Goal: Check status: Check status

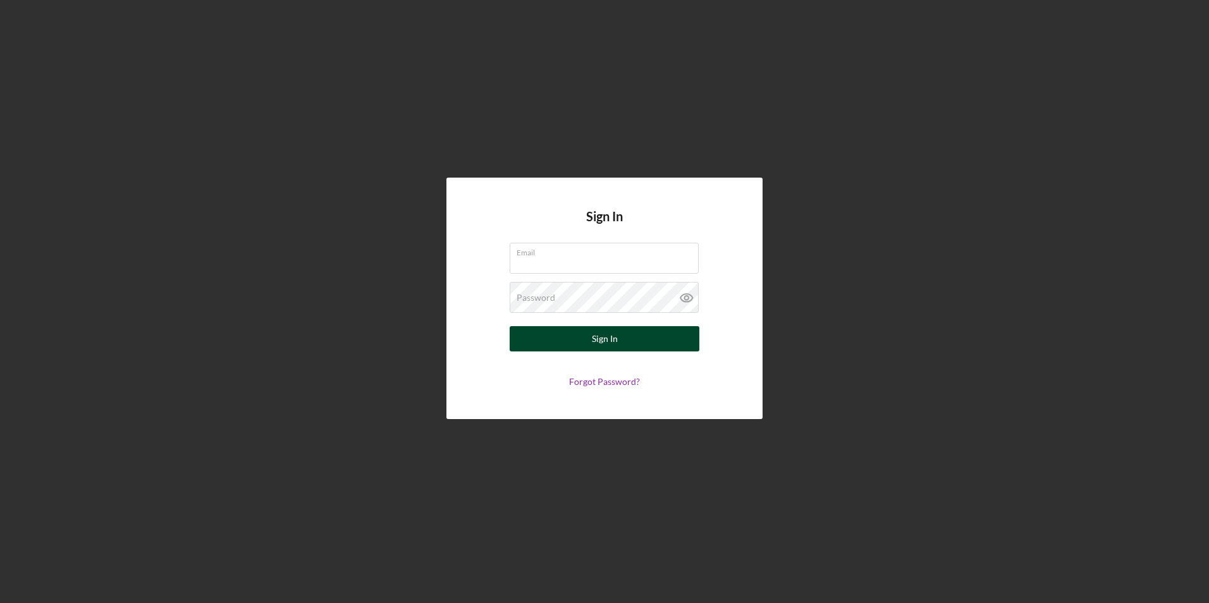
type input "[PERSON_NAME][EMAIL_ADDRESS][DOMAIN_NAME]"
click at [583, 340] on button "Sign In" at bounding box center [605, 338] width 190 height 25
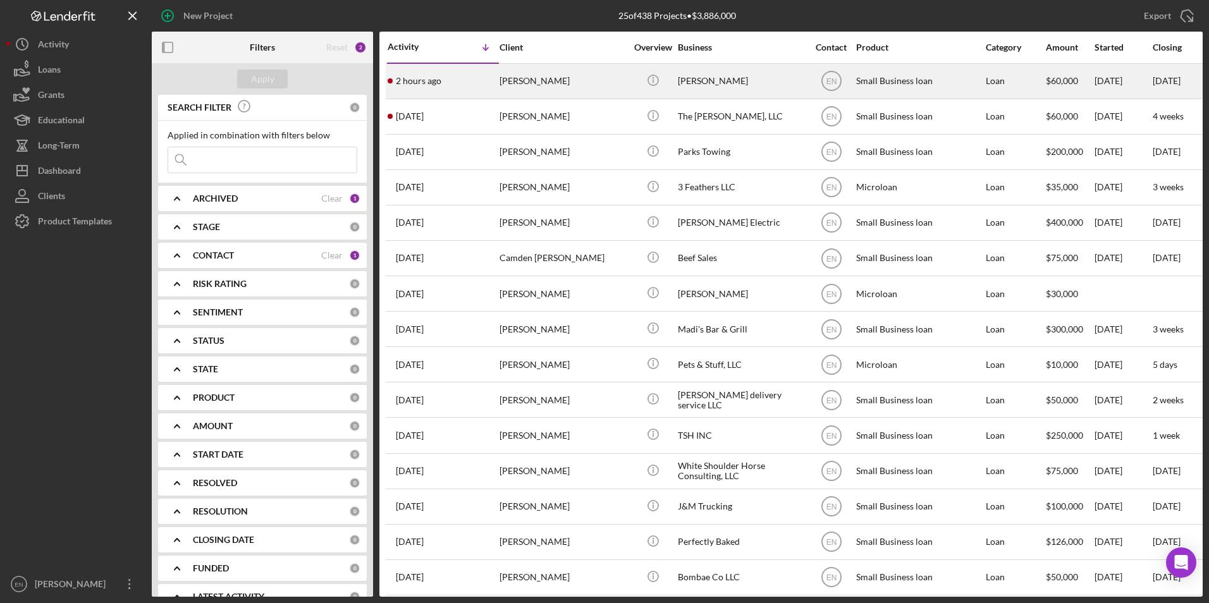
click at [443, 79] on div "2 hours ago [PERSON_NAME]" at bounding box center [443, 81] width 111 height 34
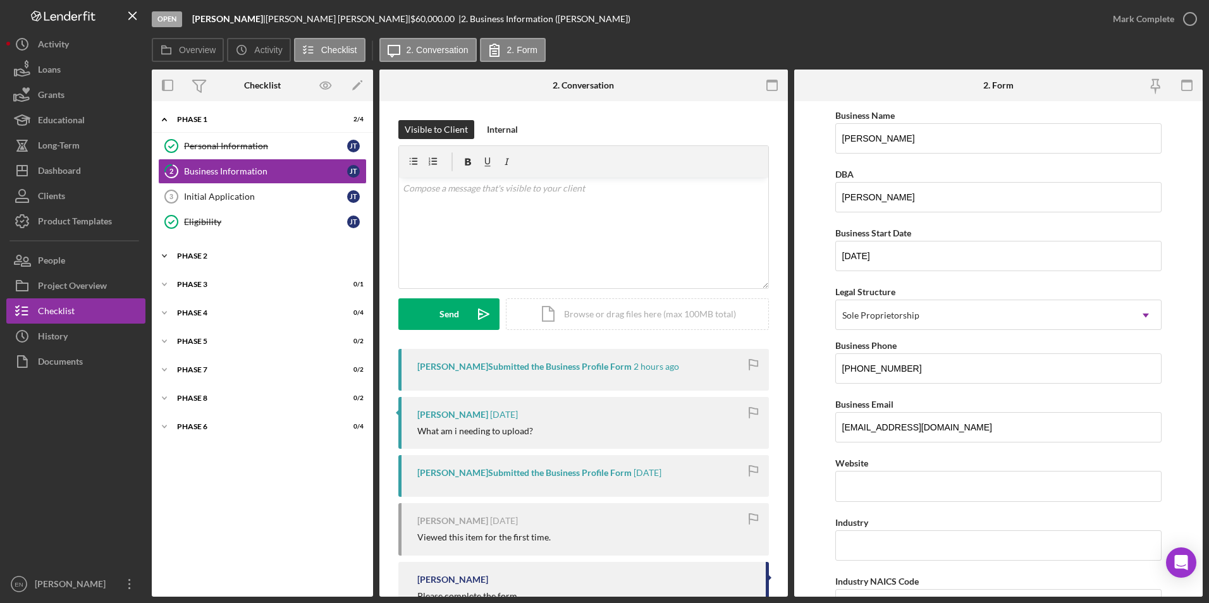
click at [205, 250] on div "Icon/Expander Phase 2 1 / 14" at bounding box center [262, 255] width 221 height 25
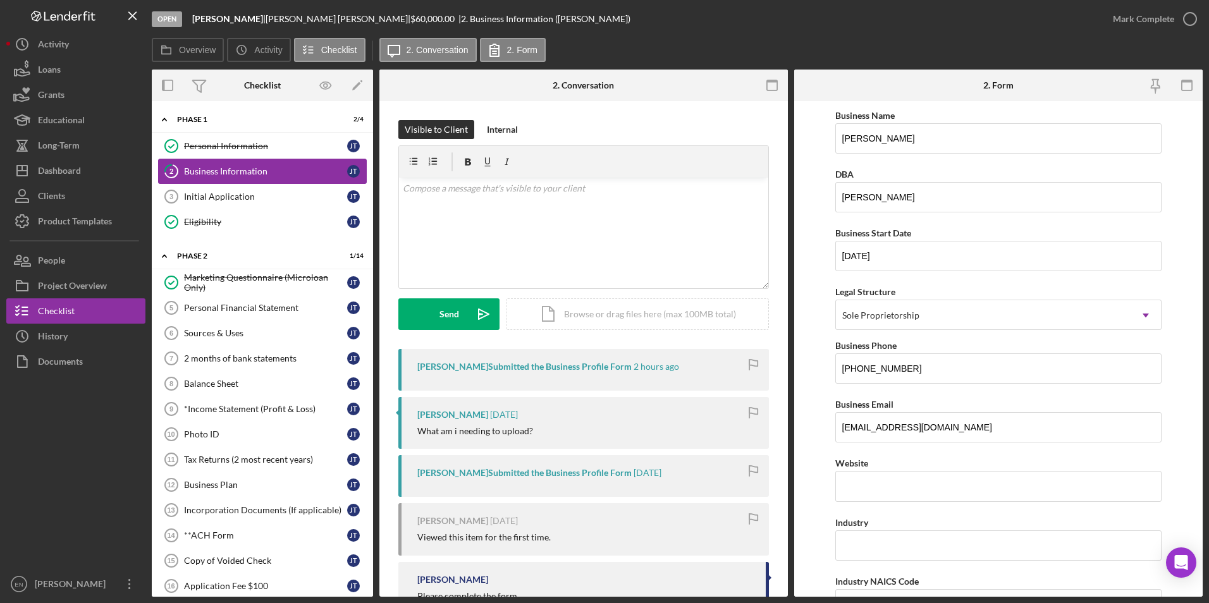
click at [254, 171] on div "Business Information" at bounding box center [265, 171] width 163 height 10
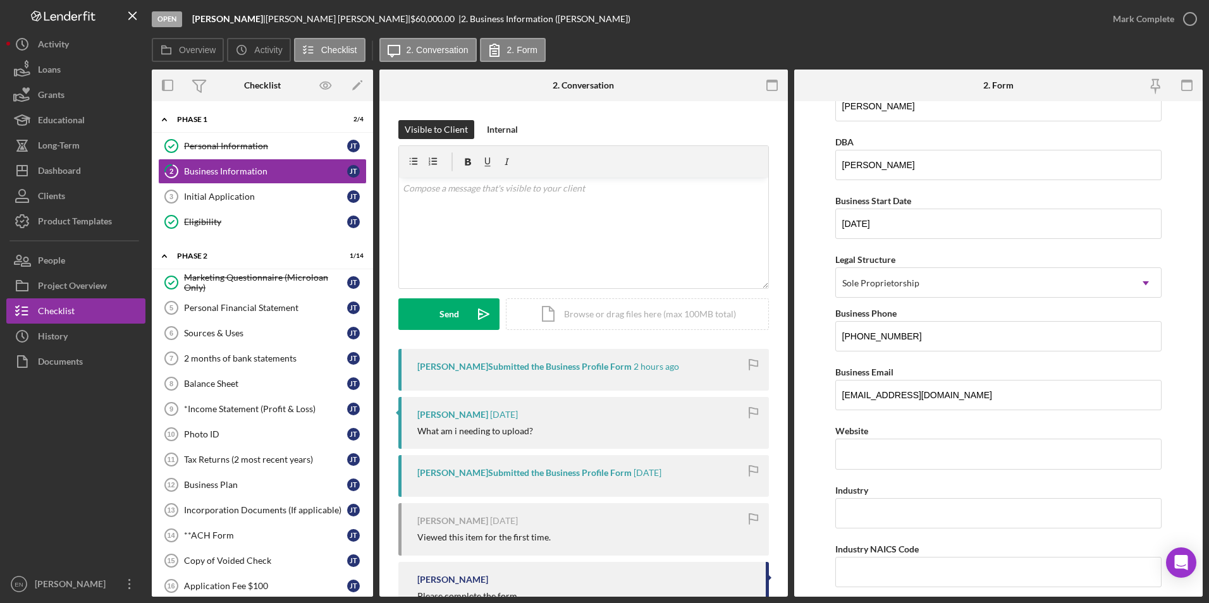
scroll to position [174, 0]
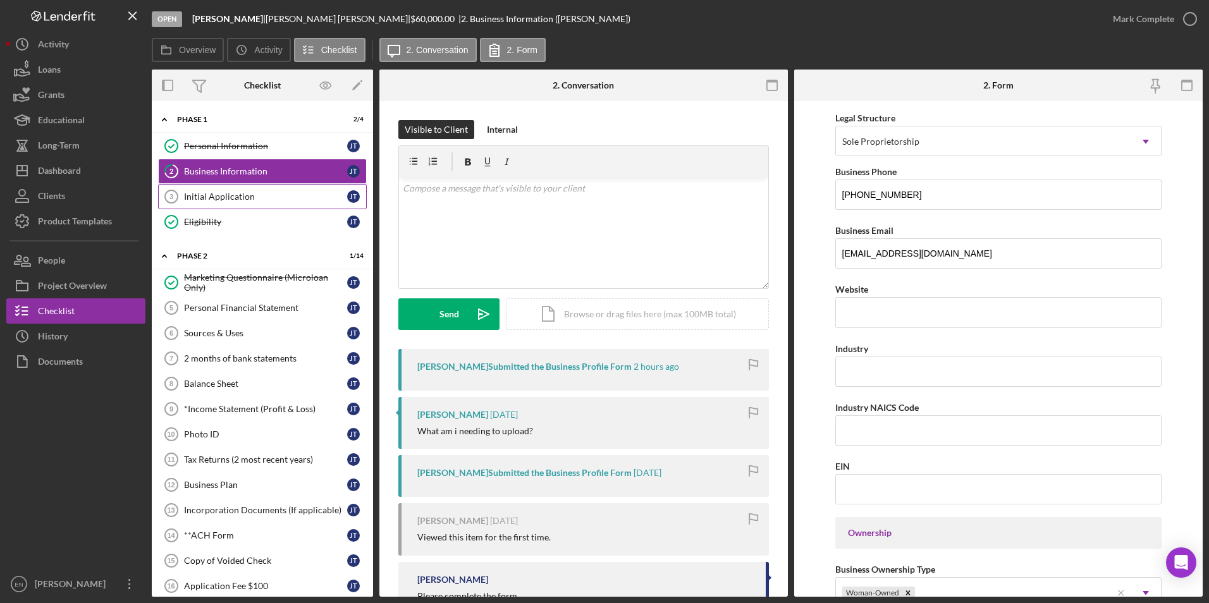
click at [238, 198] on div "Initial Application" at bounding box center [265, 197] width 163 height 10
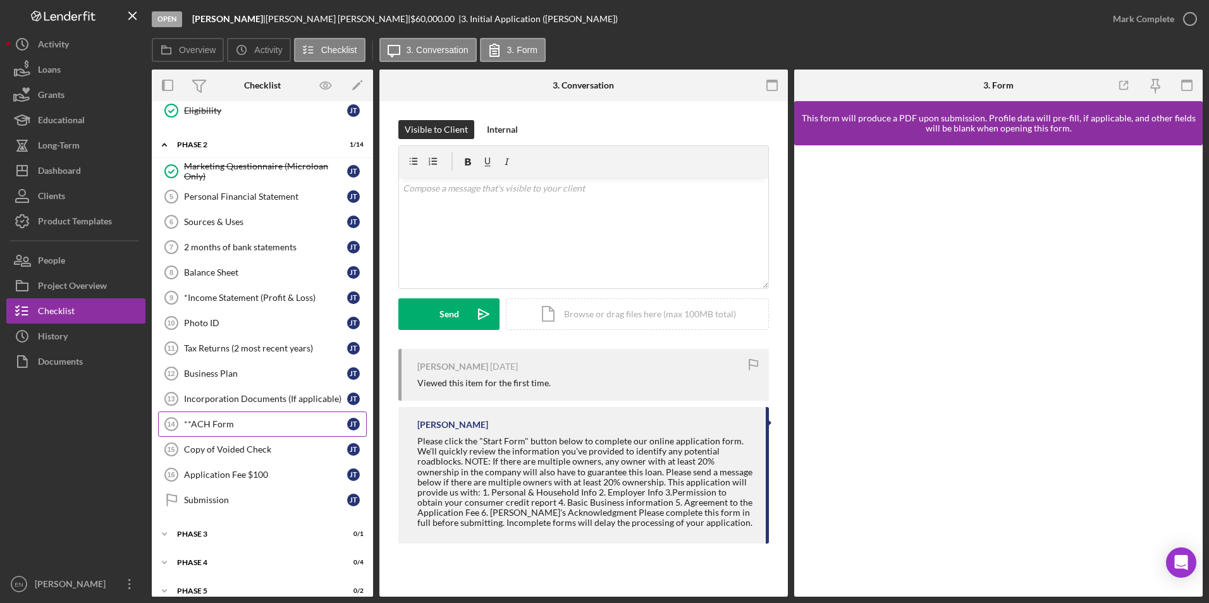
scroll to position [142, 0]
